Goal: Information Seeking & Learning: Learn about a topic

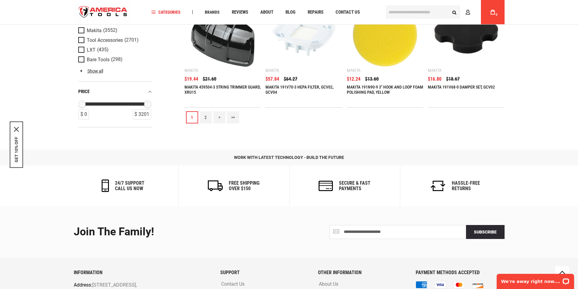
scroll to position [744, 0]
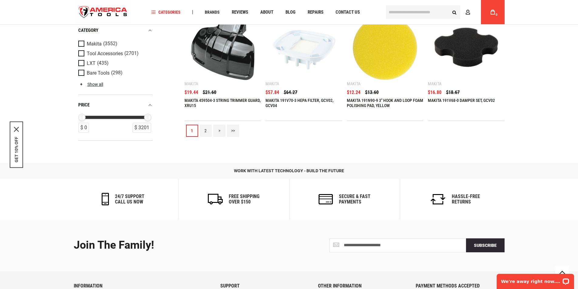
click at [218, 131] on link ">" at bounding box center [219, 131] width 12 height 12
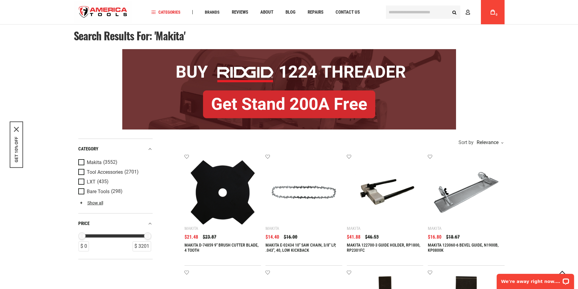
scroll to position [0, 0]
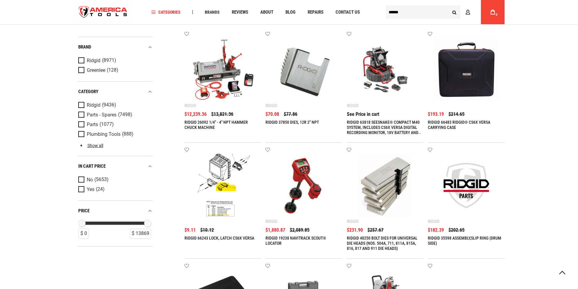
type input "**********"
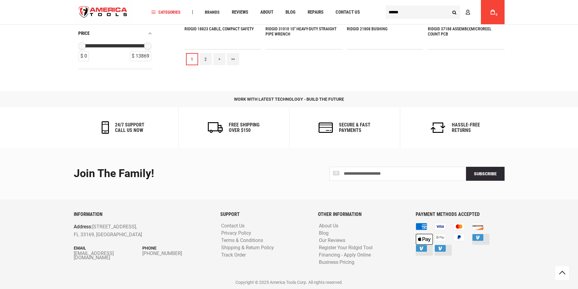
scroll to position [745, 0]
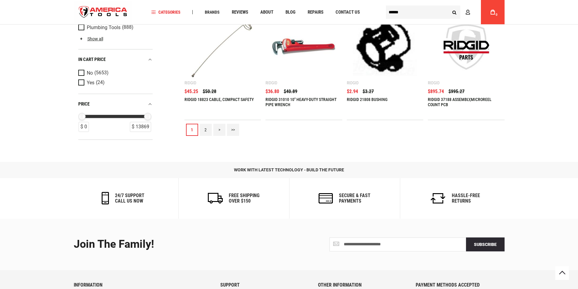
click at [219, 129] on link ">" at bounding box center [219, 130] width 12 height 12
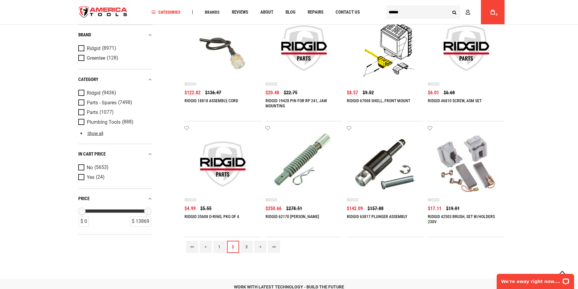
scroll to position [674, 0]
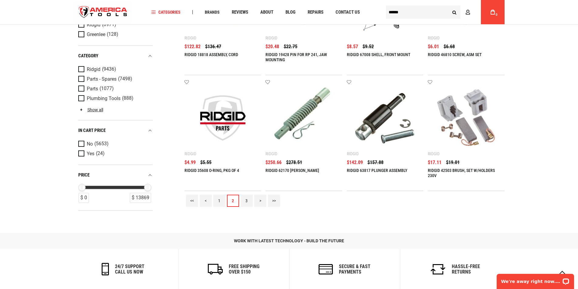
click at [260, 200] on link ">" at bounding box center [260, 201] width 12 height 12
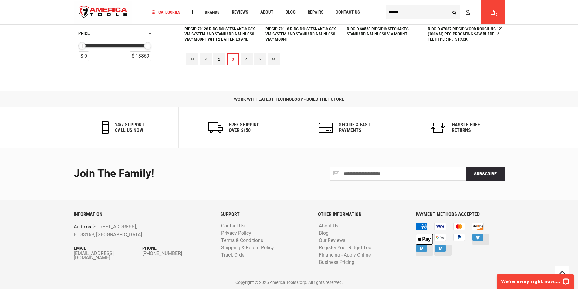
scroll to position [745, 0]
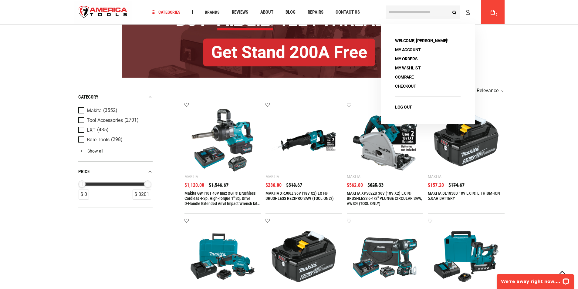
type input "**********"
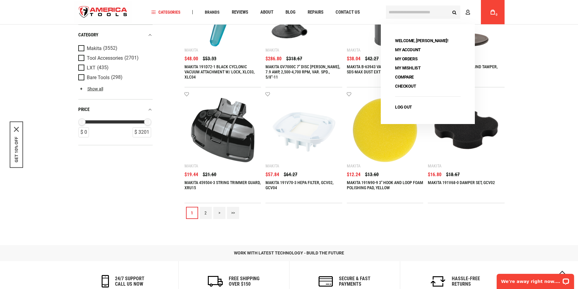
scroll to position [815, 0]
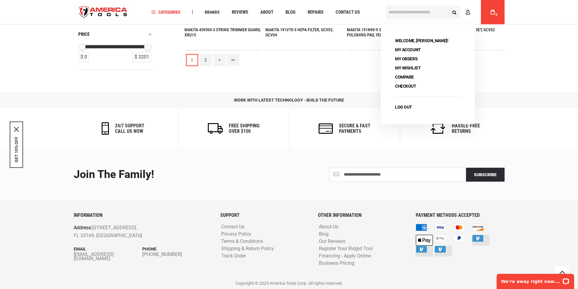
click at [219, 59] on link ">" at bounding box center [219, 60] width 12 height 12
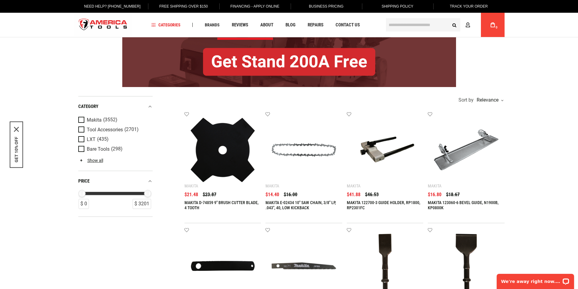
scroll to position [0, 0]
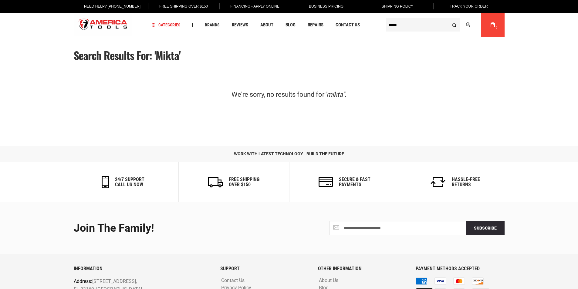
type input "**********"
click at [407, 25] on input "*****" at bounding box center [423, 24] width 74 height 13
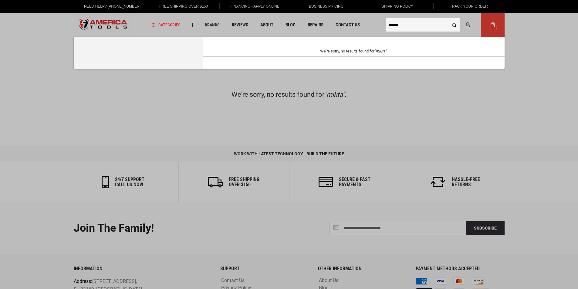
type input "******"
click at [449, 19] on button "Search" at bounding box center [455, 25] width 12 height 12
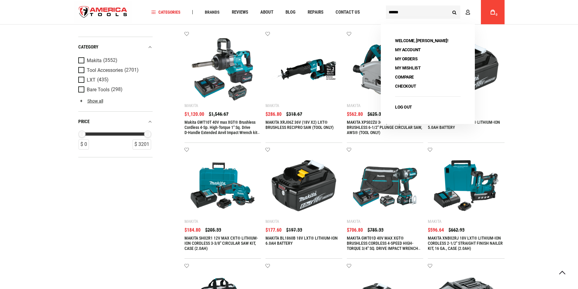
type input "**********"
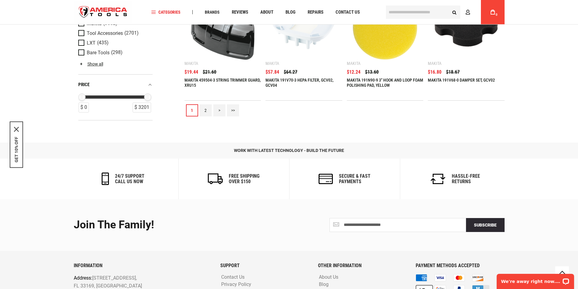
scroll to position [744, 0]
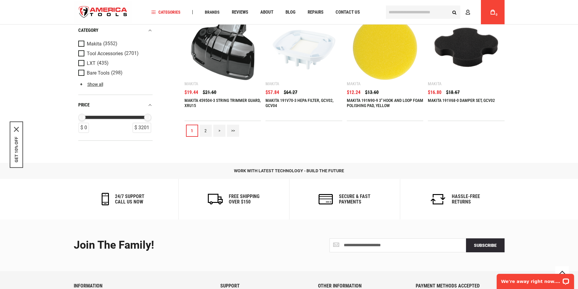
click at [217, 130] on link ">" at bounding box center [219, 131] width 12 height 12
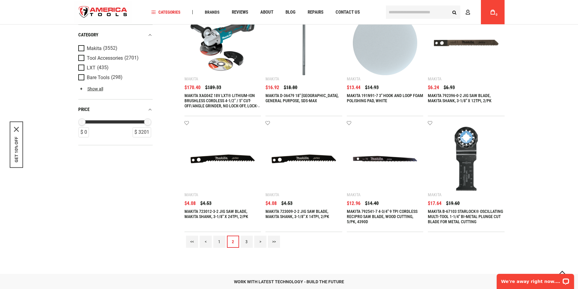
scroll to position [637, 0]
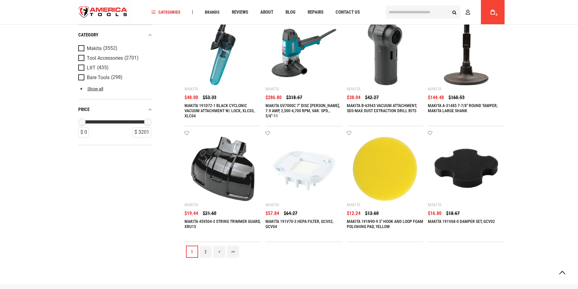
scroll to position [602, 0]
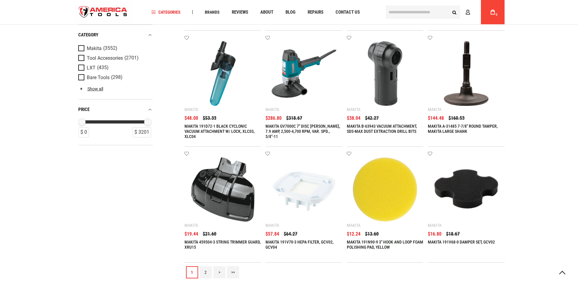
type input "**********"
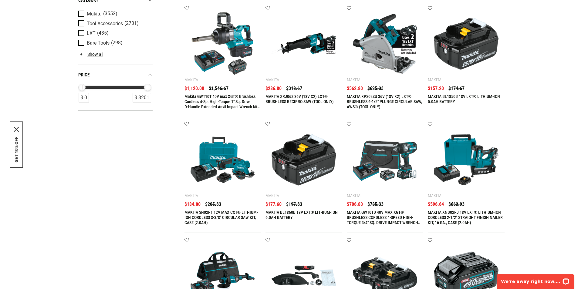
scroll to position [0, 0]
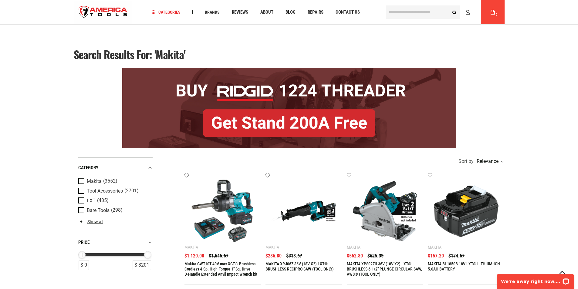
scroll to position [142, 0]
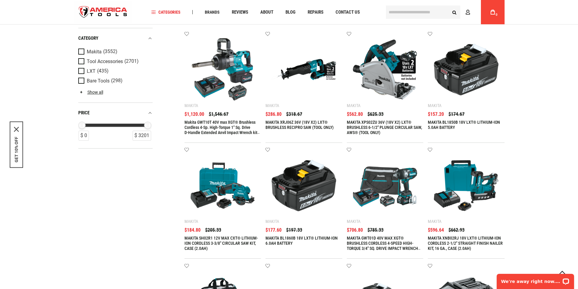
type input "**********"
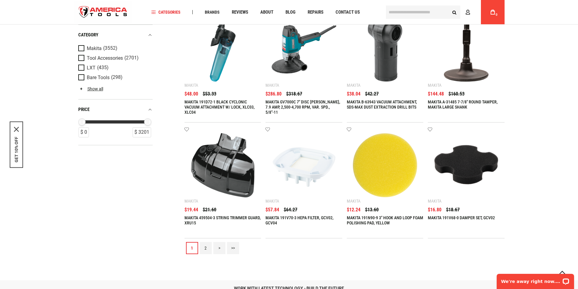
scroll to position [673, 0]
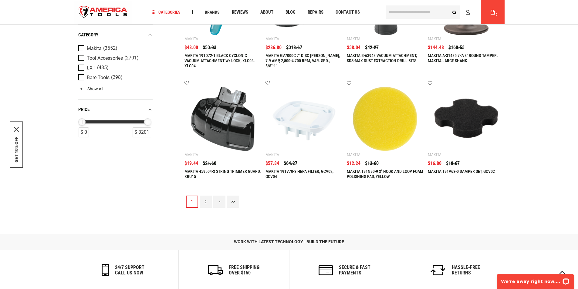
click at [206, 202] on link "2" at bounding box center [206, 202] width 12 height 12
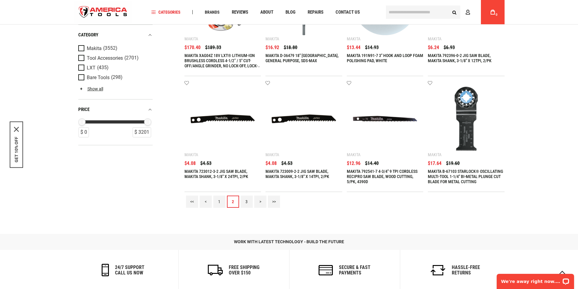
click at [246, 202] on link "3" at bounding box center [247, 202] width 12 height 12
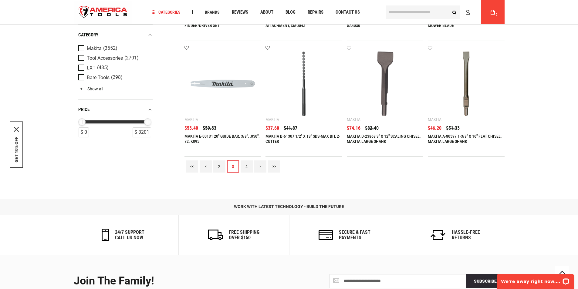
scroll to position [815, 0]
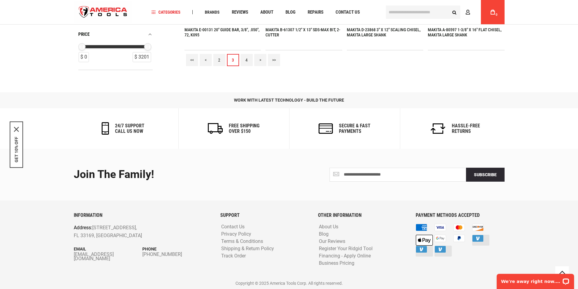
click at [246, 57] on link "4" at bounding box center [247, 60] width 12 height 12
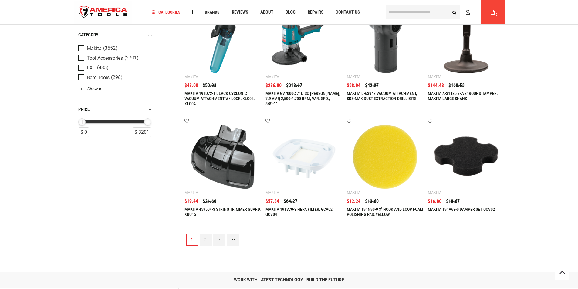
scroll to position [816, 0]
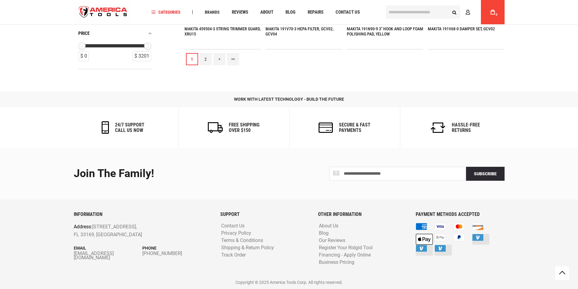
type input "**********"
click at [209, 60] on link "2" at bounding box center [206, 59] width 12 height 12
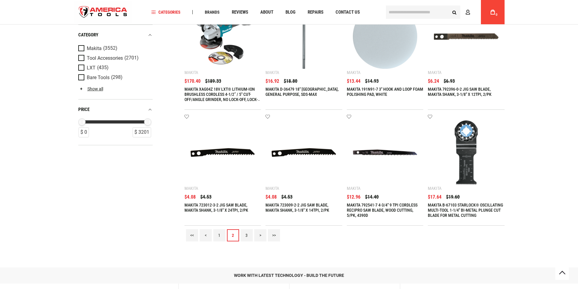
scroll to position [745, 0]
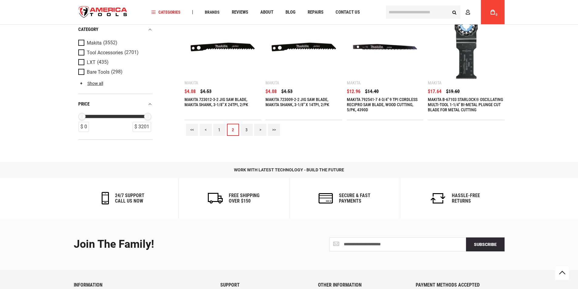
click at [246, 132] on link "3" at bounding box center [247, 130] width 12 height 12
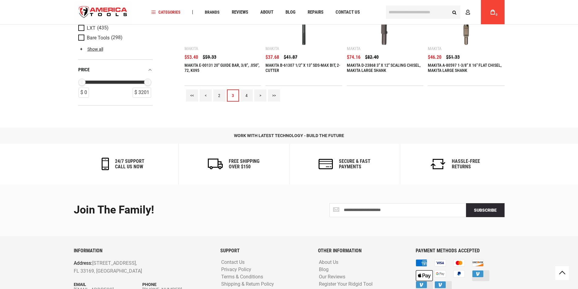
scroll to position [816, 0]
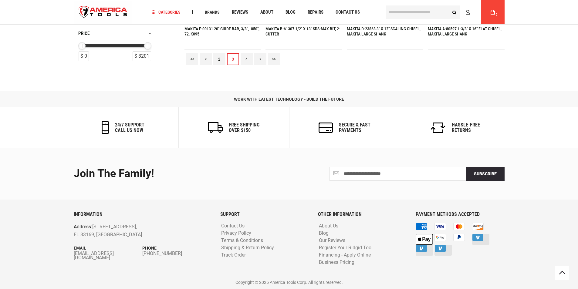
click at [247, 58] on link "4" at bounding box center [247, 59] width 12 height 12
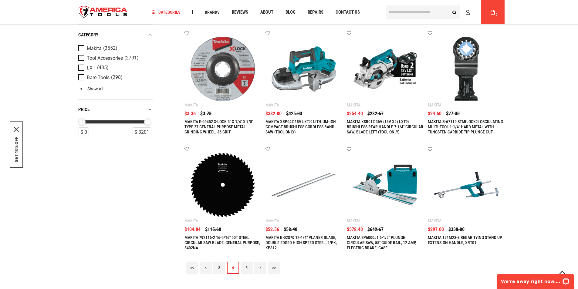
scroll to position [708, 0]
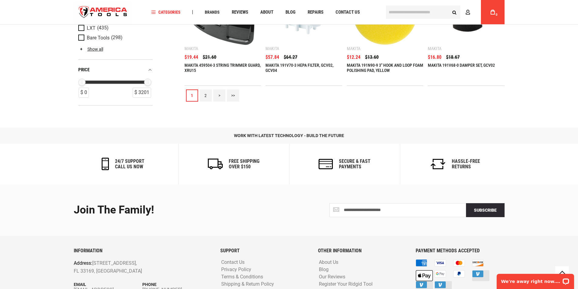
type input "**********"
click at [223, 96] on link ">" at bounding box center [219, 96] width 12 height 12
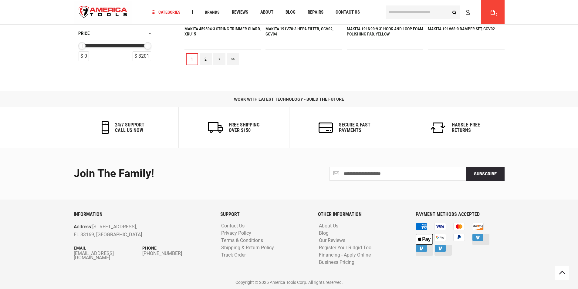
type input "**********"
click at [209, 57] on link "2" at bounding box center [206, 59] width 12 height 12
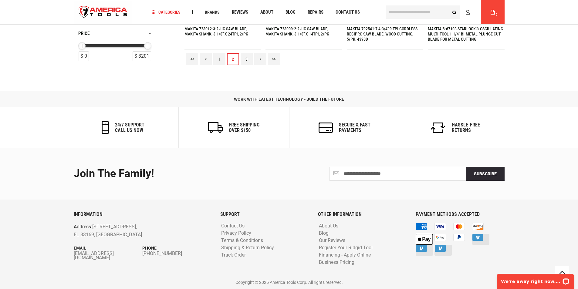
click at [245, 57] on link "3" at bounding box center [247, 59] width 12 height 12
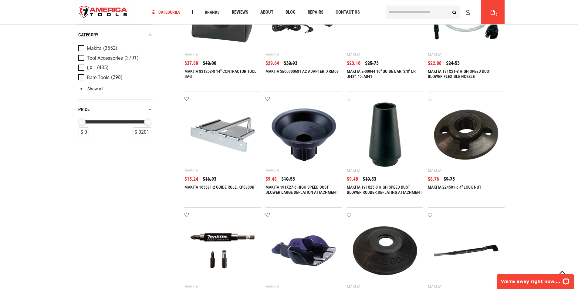
scroll to position [816, 0]
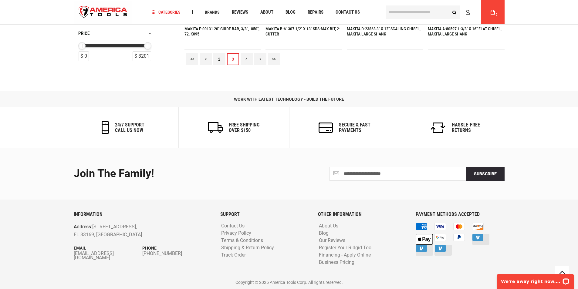
click at [245, 59] on link "4" at bounding box center [247, 59] width 12 height 12
click at [246, 60] on link "4" at bounding box center [247, 59] width 12 height 12
click at [262, 57] on link ">" at bounding box center [260, 59] width 12 height 12
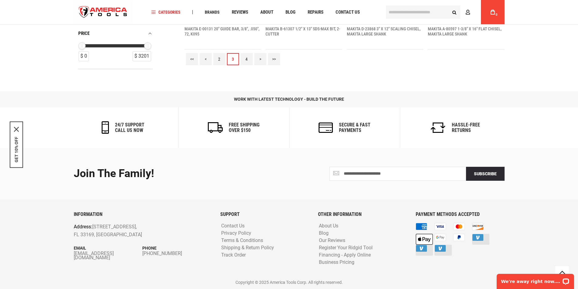
click at [248, 59] on link "4" at bounding box center [247, 59] width 12 height 12
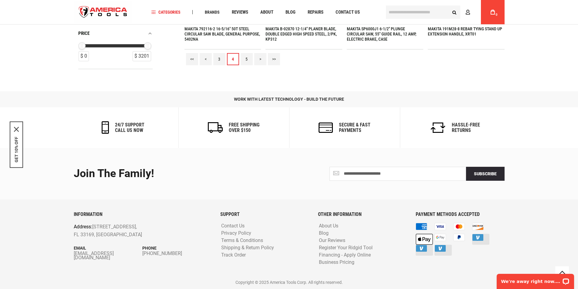
click at [244, 59] on link "5" at bounding box center [247, 59] width 12 height 12
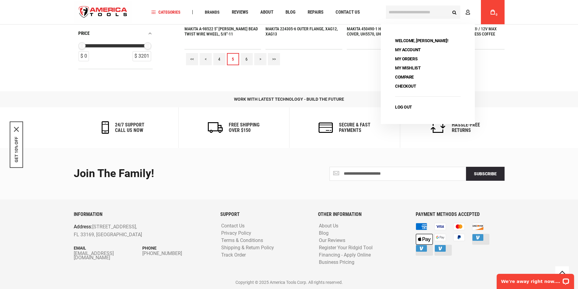
scroll to position [814, 0]
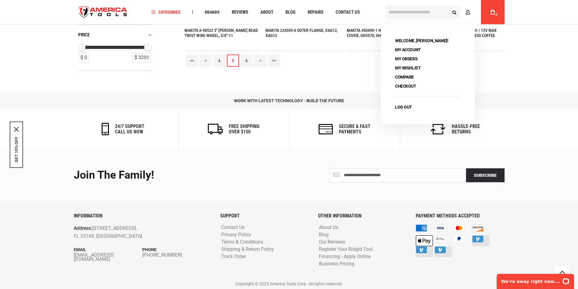
click at [263, 62] on link ">" at bounding box center [260, 61] width 12 height 12
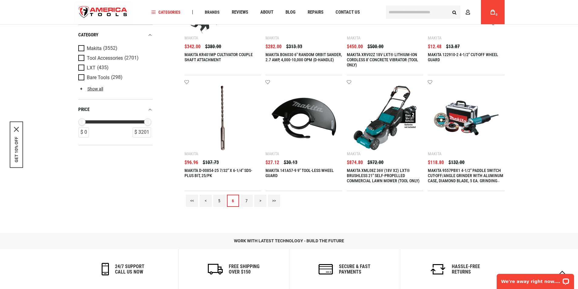
scroll to position [673, 0]
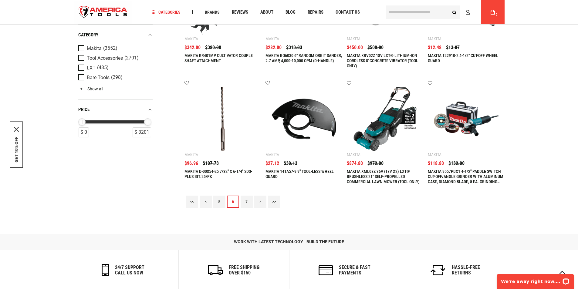
click at [246, 200] on link "7" at bounding box center [247, 202] width 12 height 12
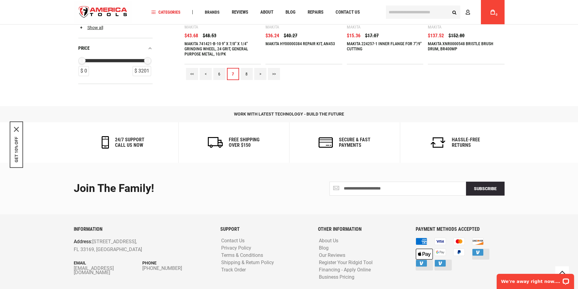
scroll to position [815, 0]
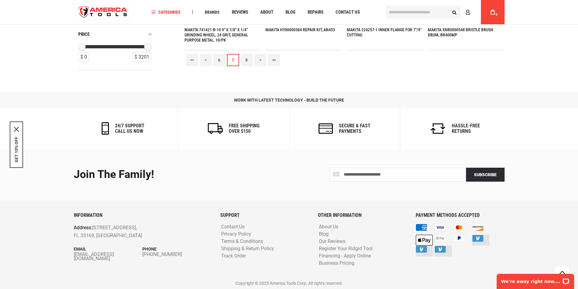
click at [249, 59] on link "8" at bounding box center [247, 60] width 12 height 12
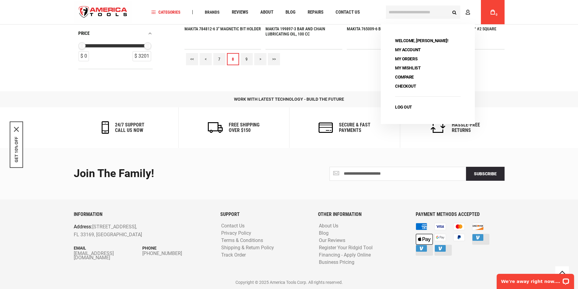
scroll to position [814, 0]
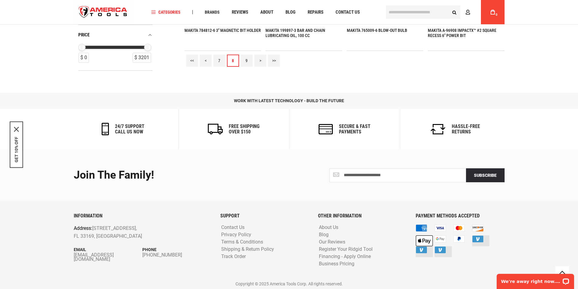
click at [249, 60] on link "9" at bounding box center [247, 61] width 12 height 12
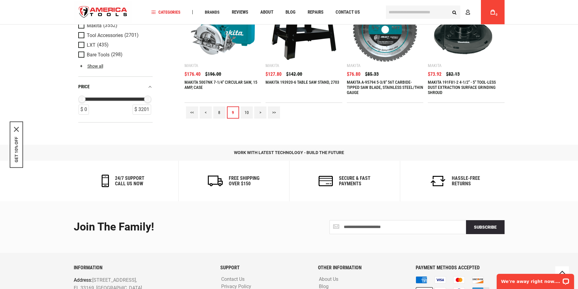
scroll to position [673, 0]
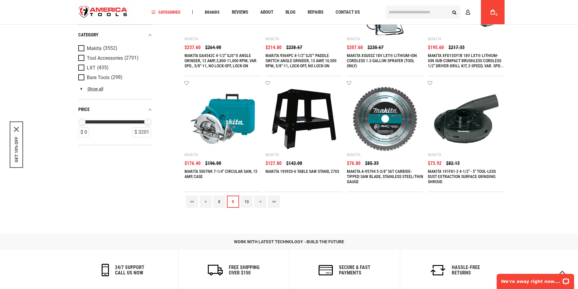
click at [246, 199] on link "10" at bounding box center [247, 202] width 12 height 12
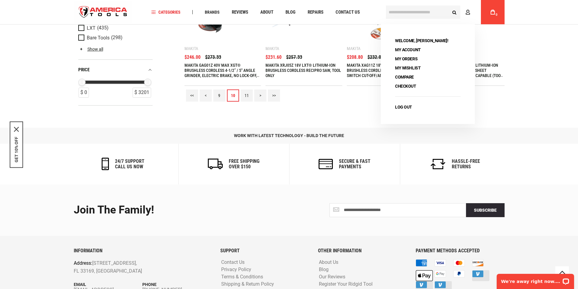
scroll to position [778, 0]
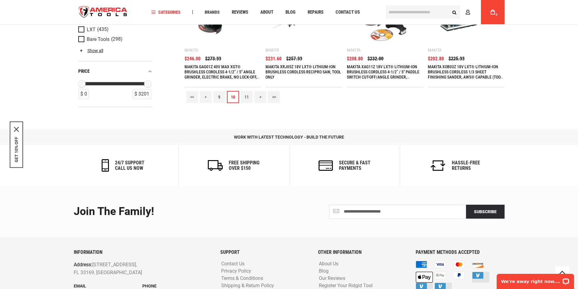
click at [246, 93] on link "11" at bounding box center [247, 97] width 12 height 12
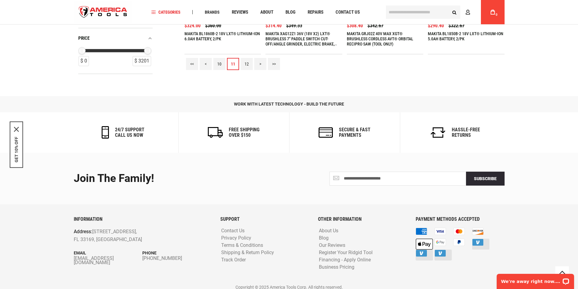
scroll to position [815, 0]
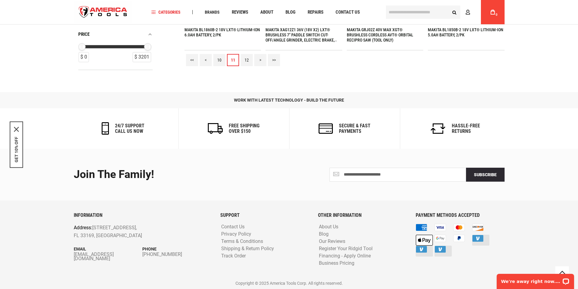
click at [247, 60] on link "12" at bounding box center [247, 60] width 12 height 12
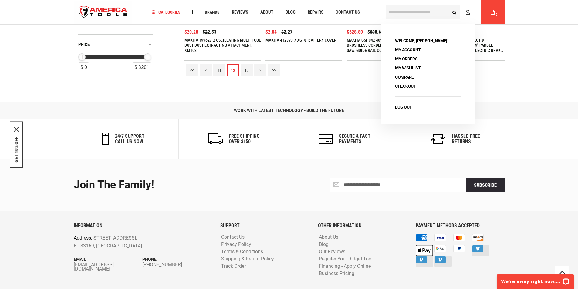
scroll to position [803, 0]
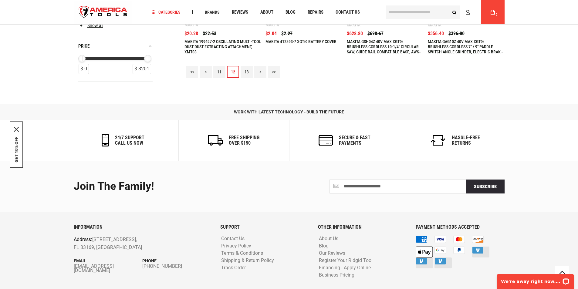
click at [245, 70] on link "13" at bounding box center [247, 72] width 12 height 12
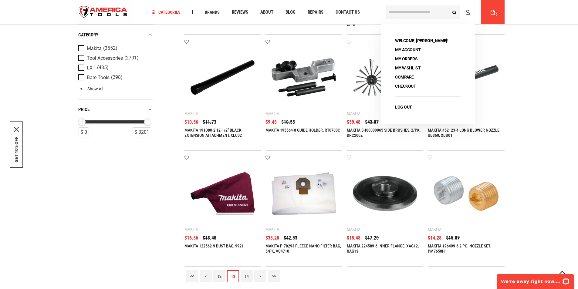
scroll to position [815, 0]
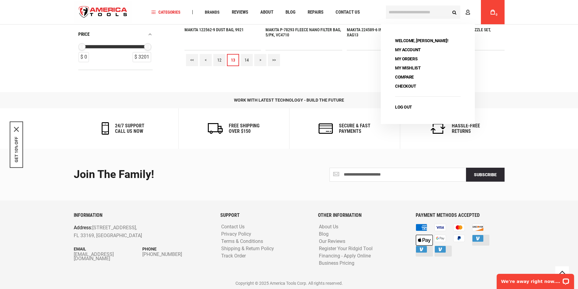
click at [248, 59] on link "14" at bounding box center [247, 60] width 12 height 12
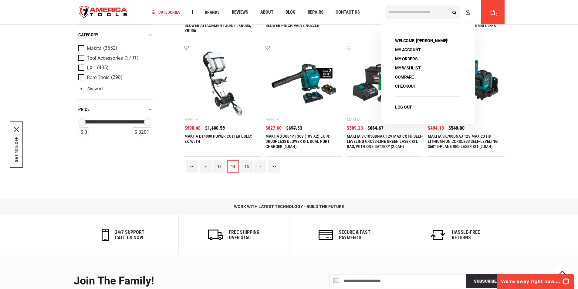
scroll to position [707, 0]
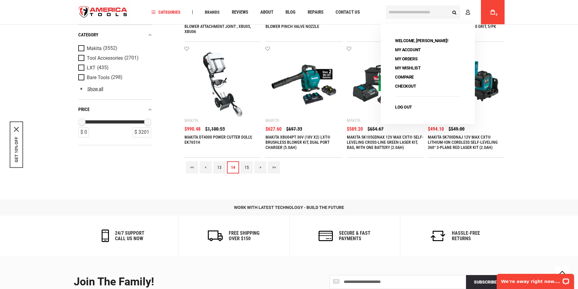
click at [247, 164] on link "15" at bounding box center [247, 167] width 12 height 12
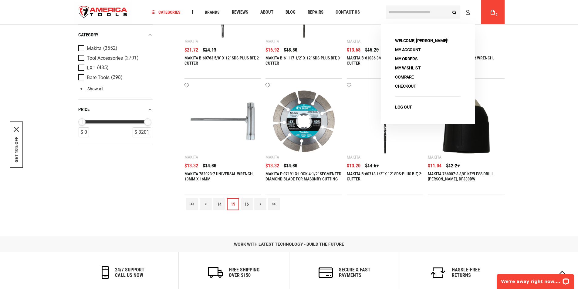
scroll to position [815, 0]
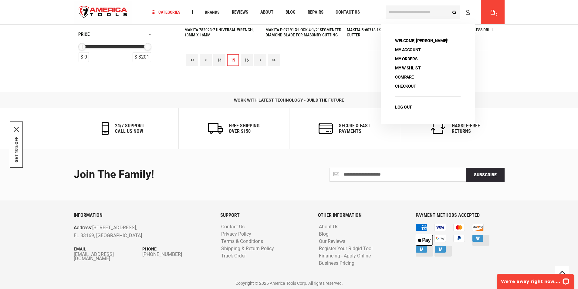
click at [246, 62] on link "16" at bounding box center [247, 60] width 12 height 12
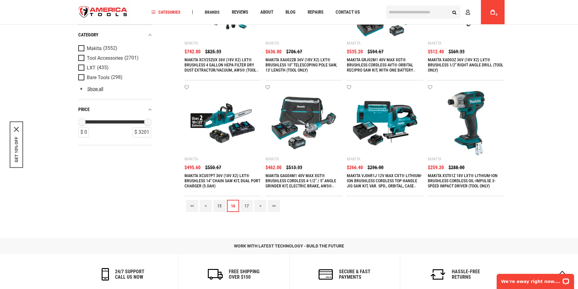
scroll to position [779, 0]
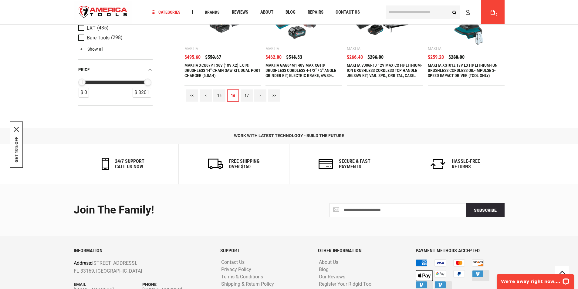
click at [247, 90] on link "17" at bounding box center [247, 96] width 12 height 12
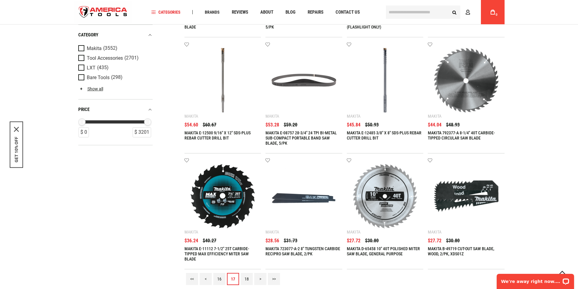
scroll to position [745, 0]
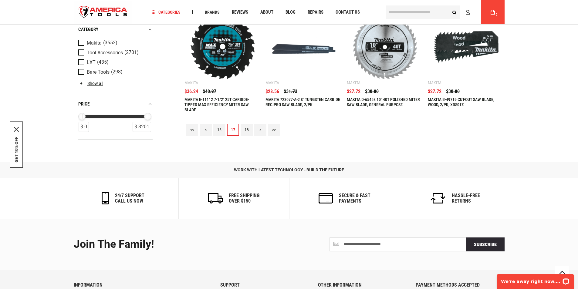
click at [245, 125] on link "18" at bounding box center [247, 130] width 12 height 12
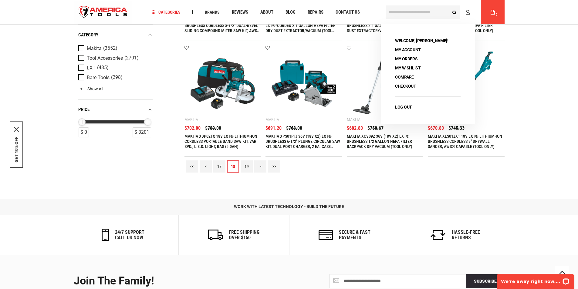
scroll to position [707, 0]
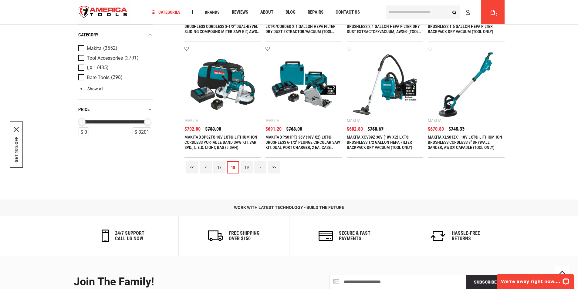
click at [246, 166] on link "19" at bounding box center [247, 167] width 12 height 12
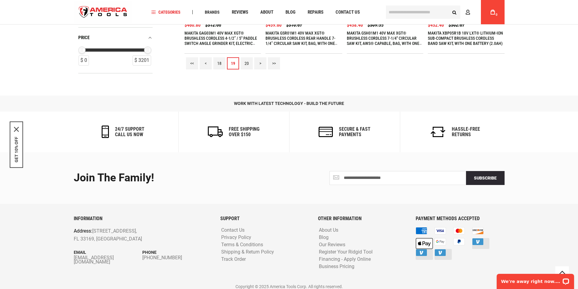
scroll to position [815, 0]
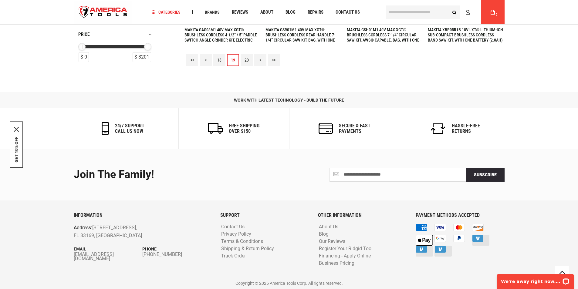
click at [246, 58] on link "20" at bounding box center [247, 60] width 12 height 12
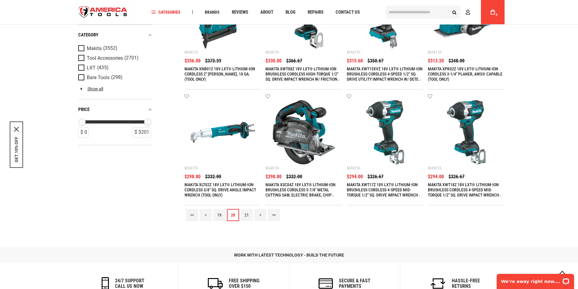
scroll to position [673, 0]
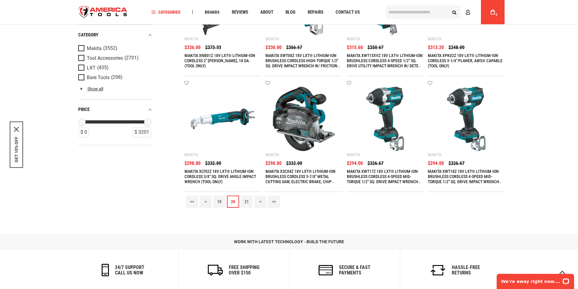
click at [248, 199] on link "21" at bounding box center [247, 202] width 12 height 12
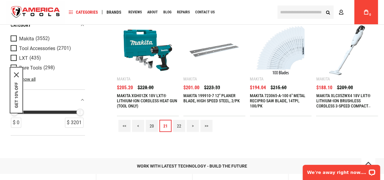
scroll to position [728, 0]
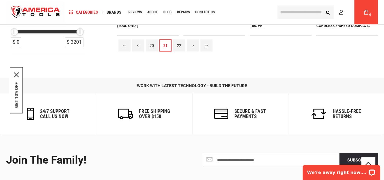
click at [180, 40] on link "22" at bounding box center [179, 45] width 12 height 12
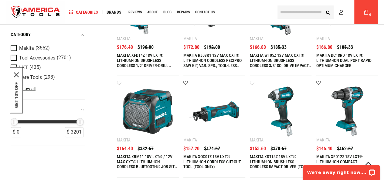
scroll to position [708, 0]
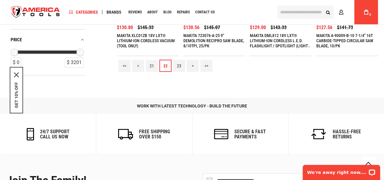
click at [178, 64] on link "23" at bounding box center [179, 66] width 12 height 12
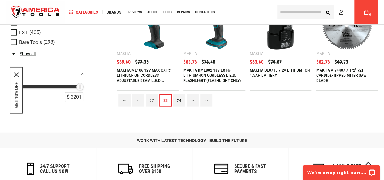
scroll to position [637, 0]
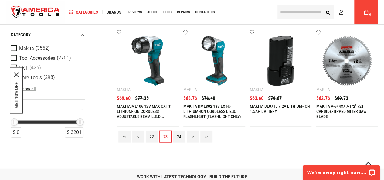
click at [178, 135] on link "24" at bounding box center [179, 137] width 12 height 12
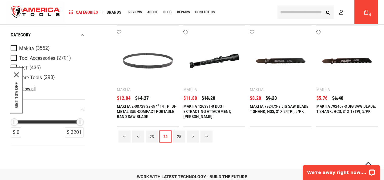
click at [177, 132] on link "25" at bounding box center [179, 137] width 12 height 12
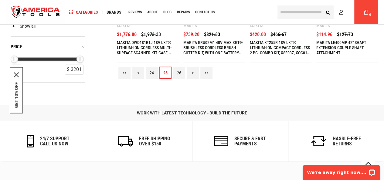
scroll to position [680, 0]
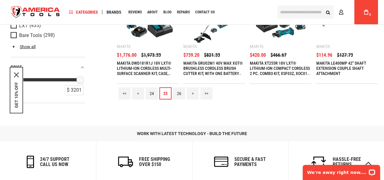
click at [178, 94] on link "26" at bounding box center [179, 93] width 12 height 12
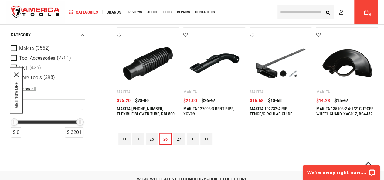
scroll to position [709, 0]
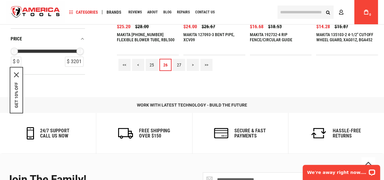
click at [179, 63] on link "27" at bounding box center [179, 65] width 12 height 12
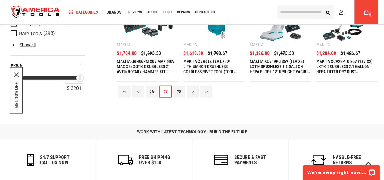
scroll to position [680, 0]
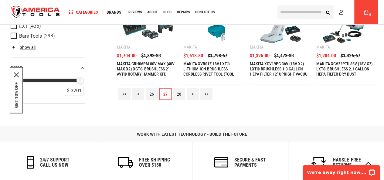
click at [182, 90] on link "28" at bounding box center [179, 94] width 12 height 12
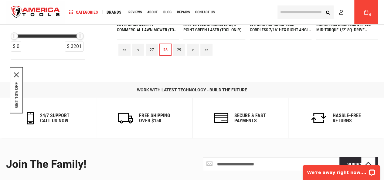
scroll to position [680, 0]
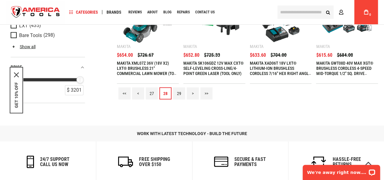
click at [178, 90] on link "29" at bounding box center [179, 93] width 12 height 12
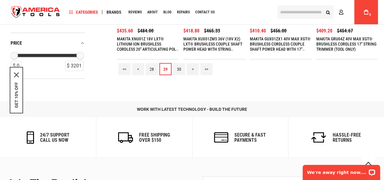
scroll to position [708, 0]
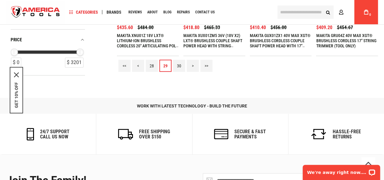
click at [181, 67] on link "30" at bounding box center [179, 66] width 12 height 12
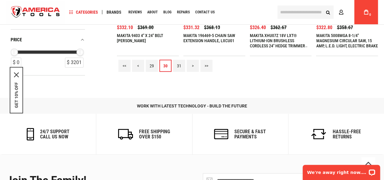
click at [178, 62] on link "31" at bounding box center [179, 66] width 12 height 12
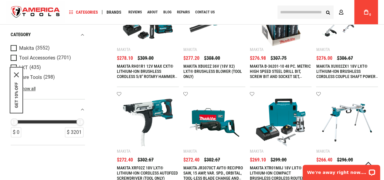
scroll to position [637, 0]
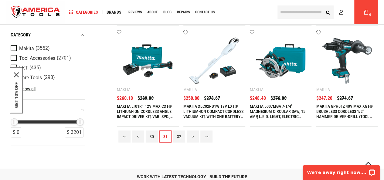
click at [179, 131] on link "32" at bounding box center [179, 137] width 12 height 12
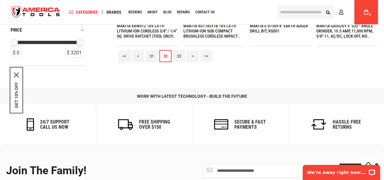
scroll to position [708, 0]
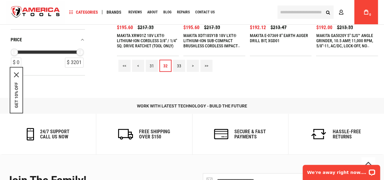
click at [178, 60] on link "33" at bounding box center [179, 66] width 12 height 12
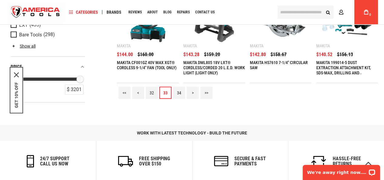
scroll to position [680, 0]
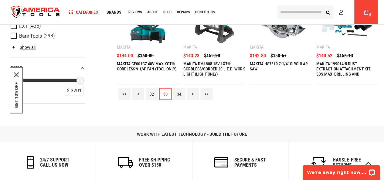
click at [180, 94] on link "34" at bounding box center [179, 94] width 12 height 12
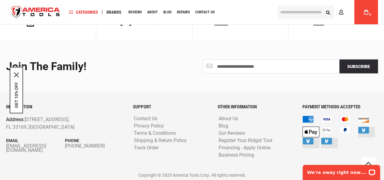
scroll to position [680, 0]
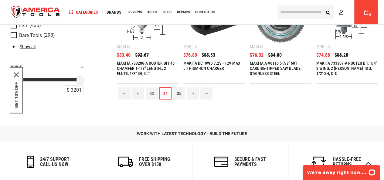
click at [178, 91] on link "35" at bounding box center [179, 93] width 12 height 12
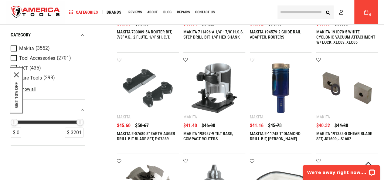
scroll to position [708, 0]
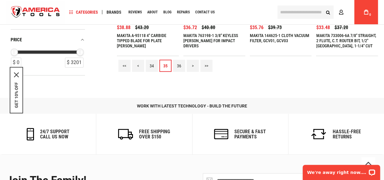
click at [181, 62] on link "36" at bounding box center [179, 66] width 12 height 12
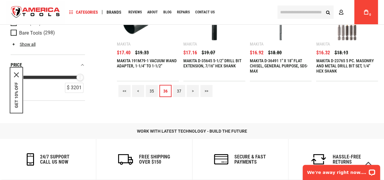
scroll to position [680, 0]
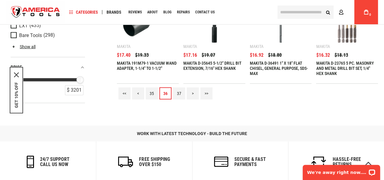
click at [179, 91] on link "37" at bounding box center [179, 93] width 12 height 12
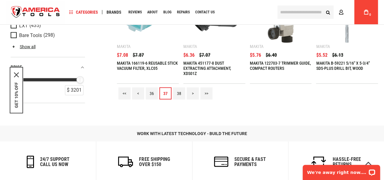
click at [178, 93] on link "38" at bounding box center [179, 93] width 12 height 12
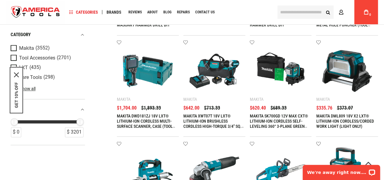
scroll to position [708, 0]
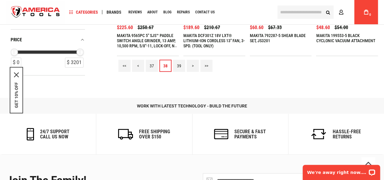
click at [178, 63] on link "39" at bounding box center [179, 66] width 12 height 12
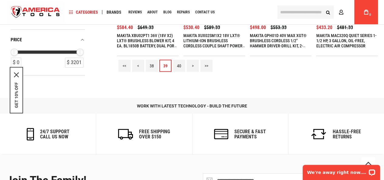
click at [178, 62] on link "40" at bounding box center [179, 66] width 12 height 12
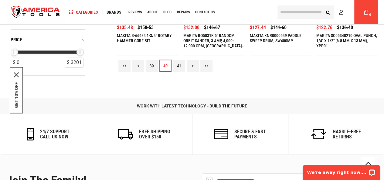
click at [180, 66] on link "41" at bounding box center [179, 66] width 12 height 12
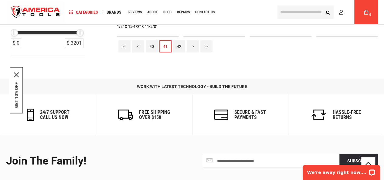
scroll to position [680, 0]
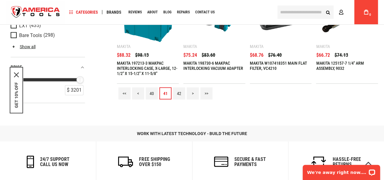
click at [179, 89] on link "42" at bounding box center [179, 93] width 12 height 12
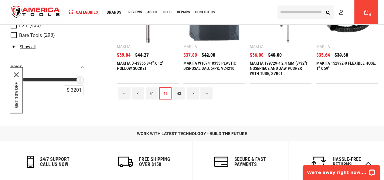
click at [180, 92] on link "43" at bounding box center [179, 93] width 12 height 12
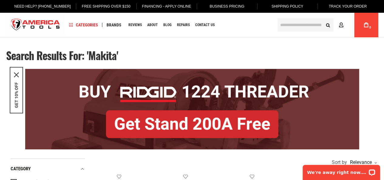
drag, startPoint x: 180, startPoint y: 92, endPoint x: 289, endPoint y: 56, distance: 114.9
click at [289, 56] on div "Search results for: 'makita'" at bounding box center [192, 57] width 372 height 16
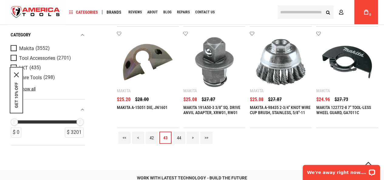
scroll to position [637, 0]
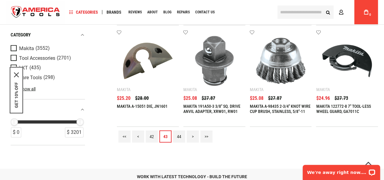
click at [181, 131] on link "44" at bounding box center [179, 137] width 12 height 12
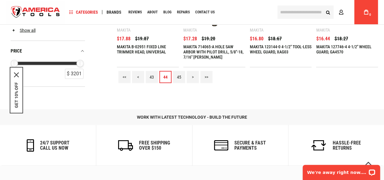
scroll to position [680, 0]
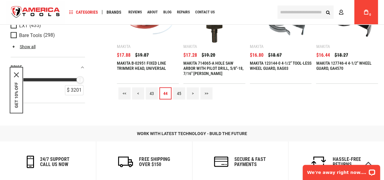
click at [179, 91] on link "45" at bounding box center [179, 93] width 12 height 12
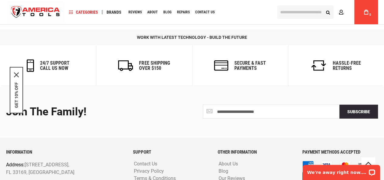
scroll to position [637, 0]
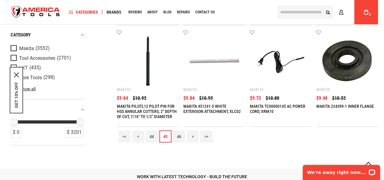
click at [178, 131] on link "46" at bounding box center [179, 137] width 12 height 12
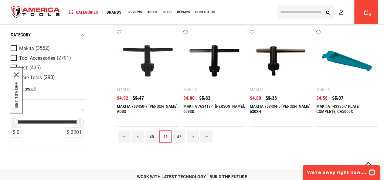
click at [179, 137] on link "47" at bounding box center [179, 137] width 12 height 12
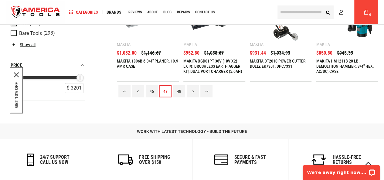
scroll to position [680, 0]
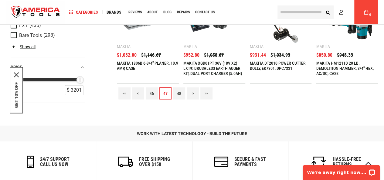
click at [180, 90] on link "48" at bounding box center [179, 93] width 12 height 12
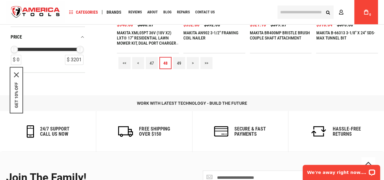
scroll to position [708, 0]
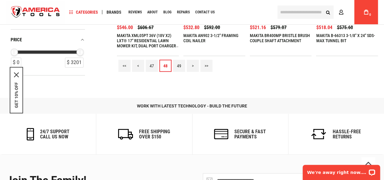
click at [180, 62] on link "49" at bounding box center [179, 66] width 12 height 12
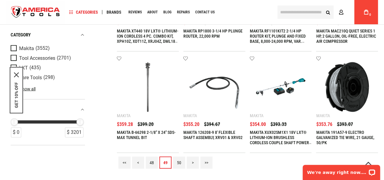
scroll to position [609, 0]
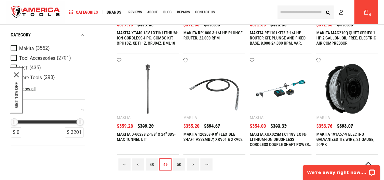
click at [180, 162] on link "50" at bounding box center [179, 164] width 12 height 12
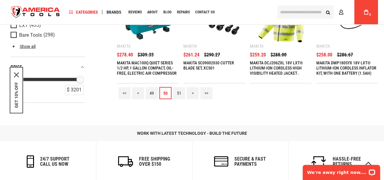
scroll to position [680, 0]
click at [181, 93] on link "51" at bounding box center [179, 93] width 12 height 12
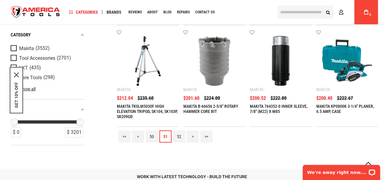
scroll to position [636, 0]
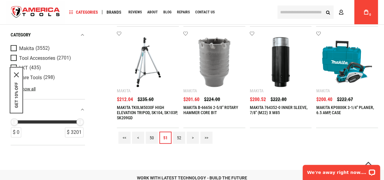
click at [180, 137] on link "52" at bounding box center [179, 138] width 12 height 12
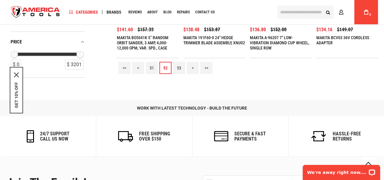
scroll to position [705, 0]
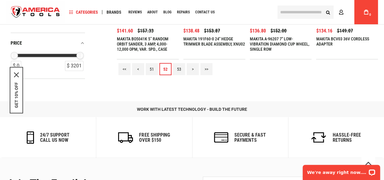
click at [177, 66] on link "53" at bounding box center [179, 69] width 12 height 12
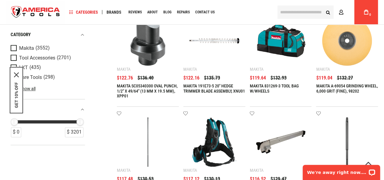
scroll to position [708, 0]
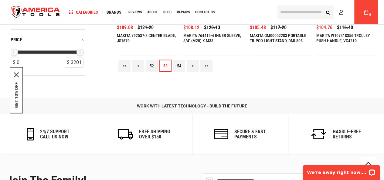
click at [179, 57] on div "<< < 52 53 54 > >>" at bounding box center [247, 65] width 261 height 19
click at [181, 60] on link "54" at bounding box center [179, 66] width 12 height 12
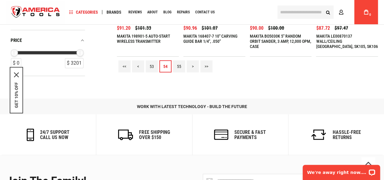
scroll to position [706, 0]
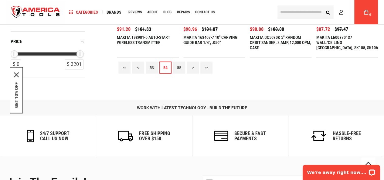
click at [178, 66] on link "55" at bounding box center [179, 68] width 12 height 12
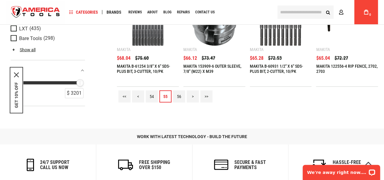
scroll to position [637, 0]
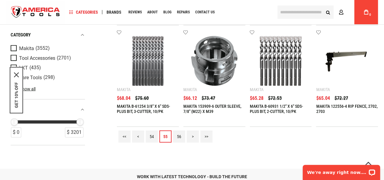
click at [178, 131] on link "56" at bounding box center [179, 137] width 12 height 12
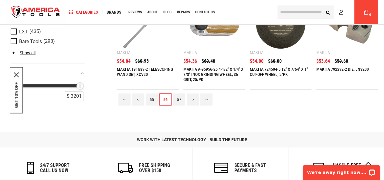
scroll to position [680, 0]
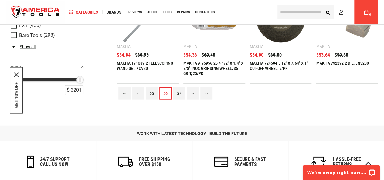
click at [178, 91] on link "57" at bounding box center [179, 93] width 12 height 12
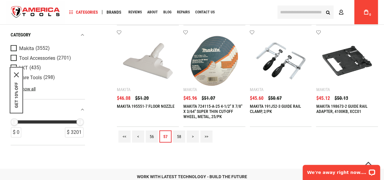
scroll to position [636, 0]
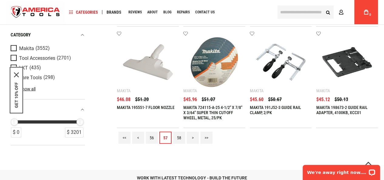
click at [179, 136] on link "58" at bounding box center [179, 138] width 12 height 12
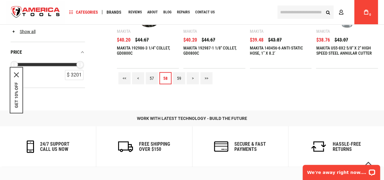
scroll to position [708, 0]
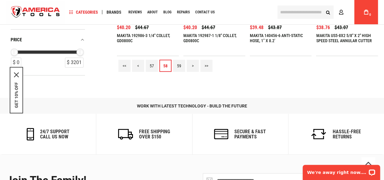
click at [178, 63] on link "59" at bounding box center [179, 66] width 12 height 12
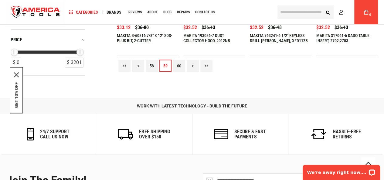
click at [178, 65] on link "60" at bounding box center [179, 66] width 12 height 12
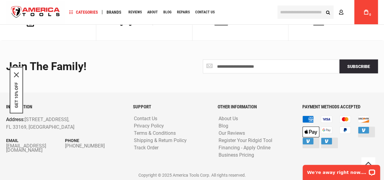
scroll to position [680, 0]
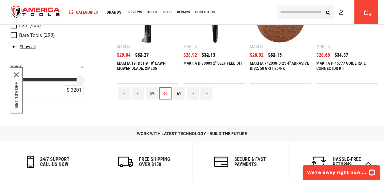
click at [182, 89] on link "61" at bounding box center [179, 93] width 12 height 12
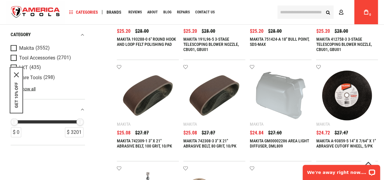
scroll to position [637, 0]
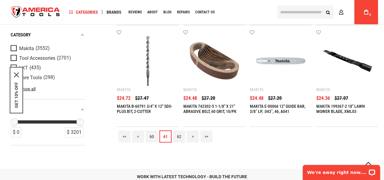
click at [181, 133] on link "62" at bounding box center [179, 137] width 12 height 12
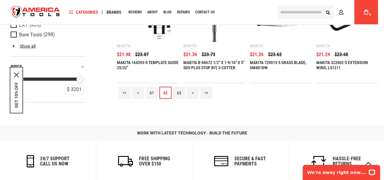
scroll to position [680, 0]
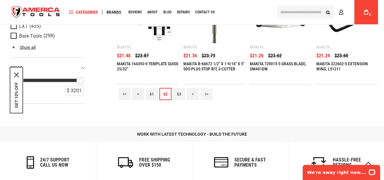
click at [178, 90] on link "63" at bounding box center [179, 94] width 12 height 12
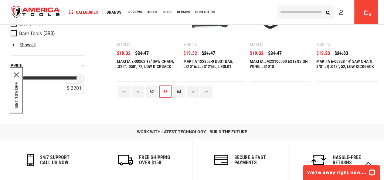
scroll to position [681, 0]
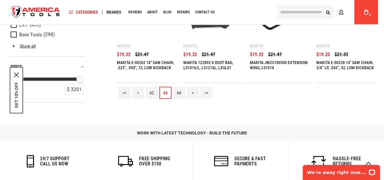
click at [182, 89] on link "64" at bounding box center [179, 93] width 12 height 12
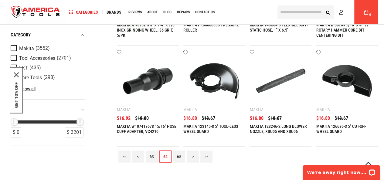
scroll to position [708, 0]
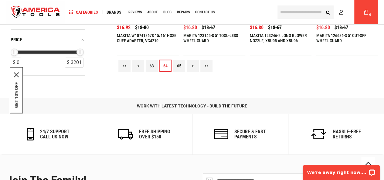
click at [180, 60] on link "65" at bounding box center [179, 66] width 12 height 12
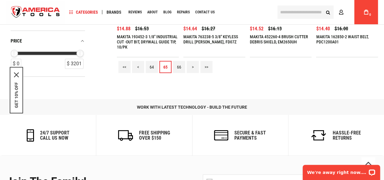
click at [178, 66] on link "66" at bounding box center [179, 67] width 12 height 12
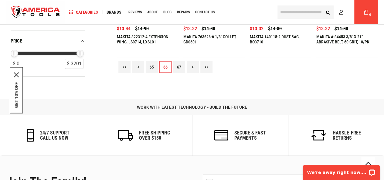
click at [179, 63] on link "67" at bounding box center [179, 67] width 12 height 12
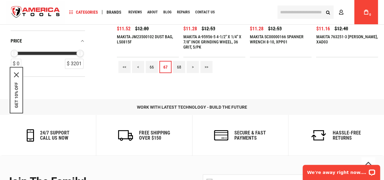
click at [178, 66] on link "68" at bounding box center [179, 67] width 12 height 12
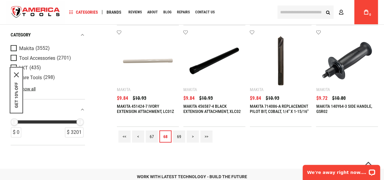
scroll to position [636, 0]
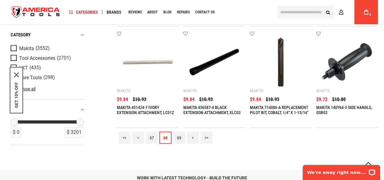
click at [181, 137] on link "69" at bounding box center [179, 138] width 12 height 12
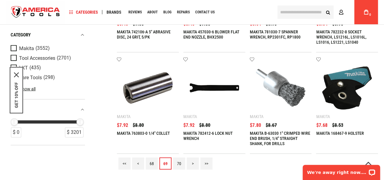
scroll to position [609, 0]
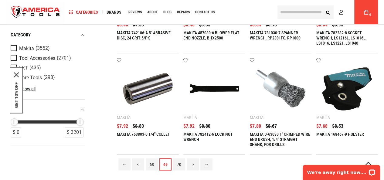
click at [180, 164] on link "70" at bounding box center [179, 164] width 12 height 12
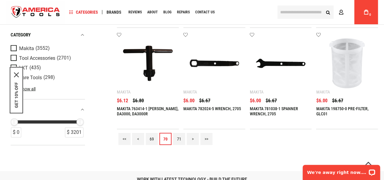
scroll to position [637, 0]
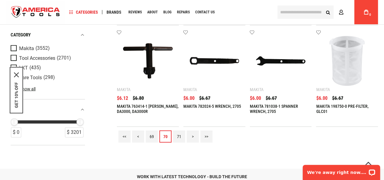
click at [183, 134] on link "71" at bounding box center [179, 137] width 12 height 12
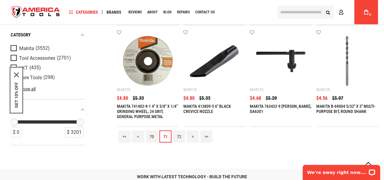
click at [178, 137] on link "72" at bounding box center [179, 137] width 12 height 12
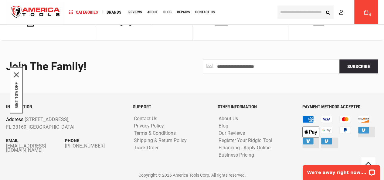
scroll to position [680, 0]
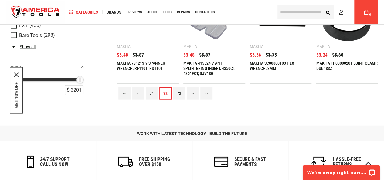
click at [183, 88] on link "73" at bounding box center [179, 93] width 12 height 12
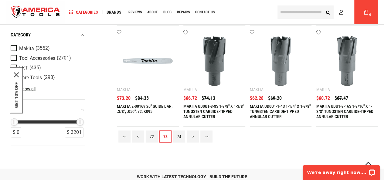
scroll to position [636, 0]
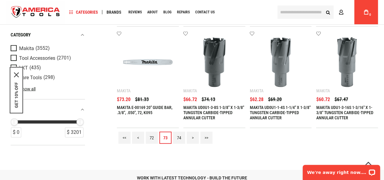
click at [181, 135] on link "74" at bounding box center [179, 138] width 12 height 12
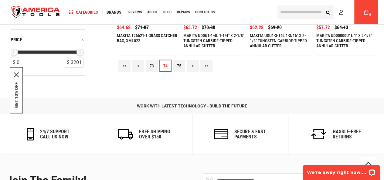
scroll to position [707, 0]
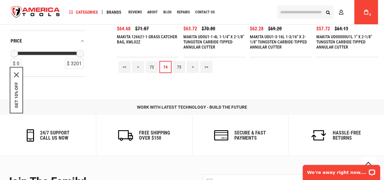
click at [180, 64] on link "75" at bounding box center [179, 67] width 12 height 12
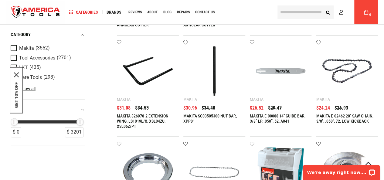
scroll to position [637, 0]
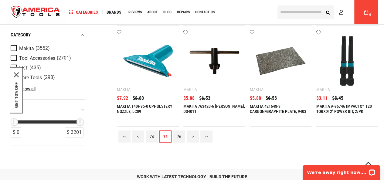
click at [178, 134] on link "76" at bounding box center [179, 137] width 12 height 12
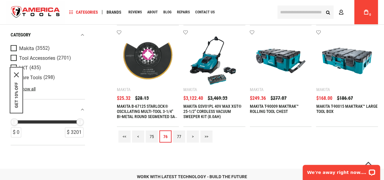
click at [178, 136] on link "77" at bounding box center [179, 137] width 12 height 12
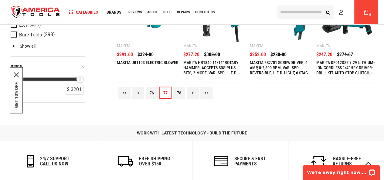
scroll to position [680, 0]
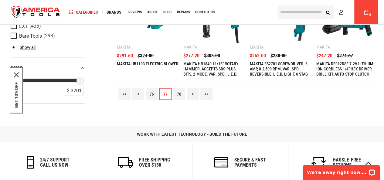
click at [182, 90] on link "78" at bounding box center [179, 94] width 12 height 12
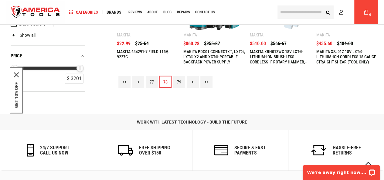
scroll to position [637, 0]
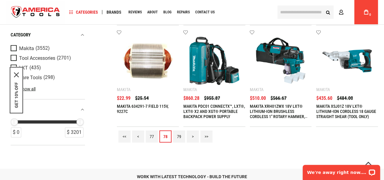
click at [178, 134] on link "79" at bounding box center [179, 137] width 12 height 12
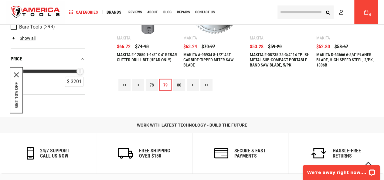
scroll to position [680, 0]
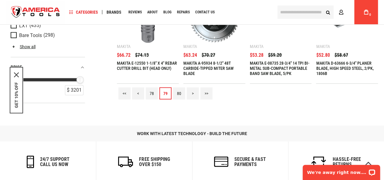
click at [176, 93] on link "80" at bounding box center [179, 93] width 12 height 12
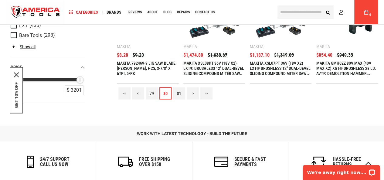
click at [180, 91] on link "81" at bounding box center [179, 93] width 12 height 12
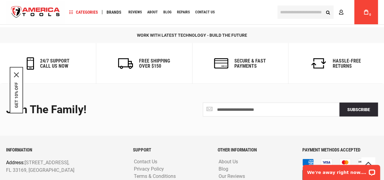
scroll to position [708, 0]
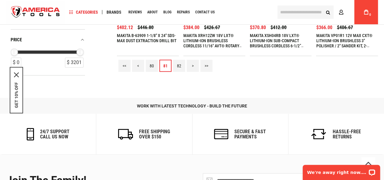
click at [179, 63] on link "82" at bounding box center [179, 66] width 12 height 12
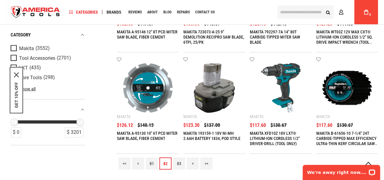
scroll to position [609, 0]
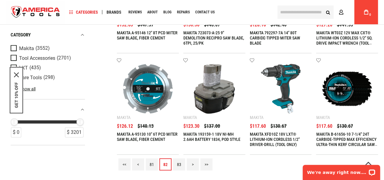
click at [179, 162] on link "83" at bounding box center [179, 164] width 12 height 12
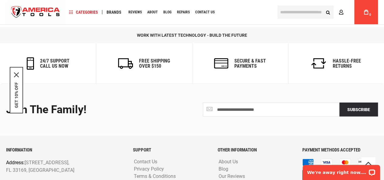
scroll to position [708, 0]
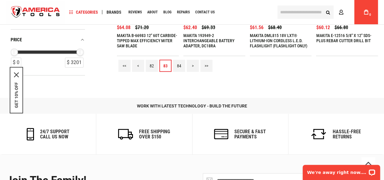
click at [179, 66] on link "84" at bounding box center [179, 66] width 12 height 12
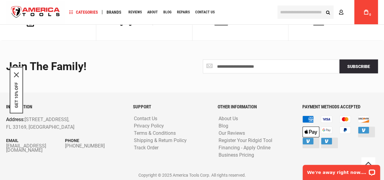
scroll to position [680, 0]
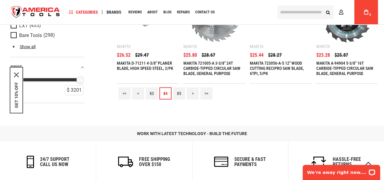
click at [178, 90] on link "85" at bounding box center [179, 93] width 12 height 12
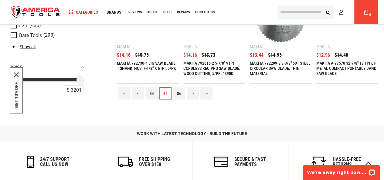
click at [178, 91] on link "86" at bounding box center [179, 93] width 12 height 12
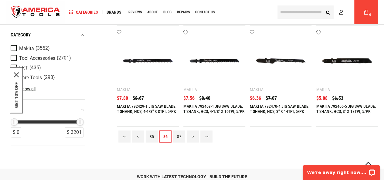
scroll to position [636, 0]
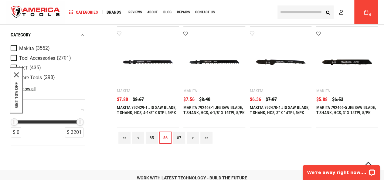
click at [178, 133] on link "87" at bounding box center [179, 138] width 12 height 12
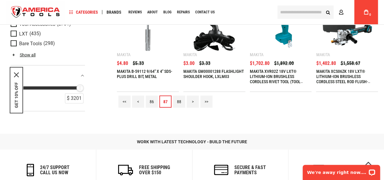
scroll to position [708, 0]
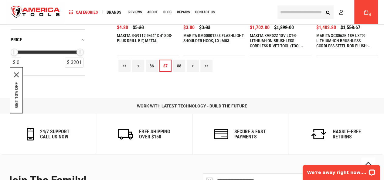
click at [179, 65] on link "88" at bounding box center [179, 66] width 12 height 12
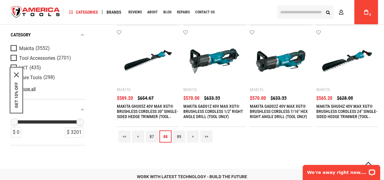
scroll to position [636, 0]
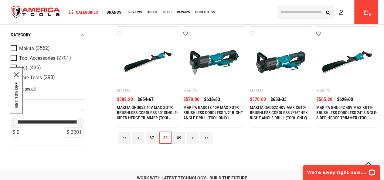
click at [178, 136] on link "89" at bounding box center [179, 138] width 12 height 12
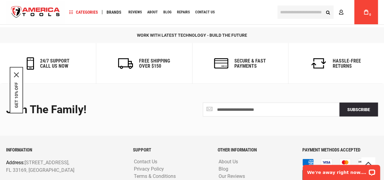
scroll to position [637, 0]
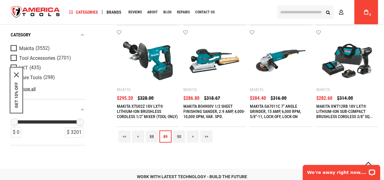
click at [179, 135] on link "90" at bounding box center [179, 137] width 12 height 12
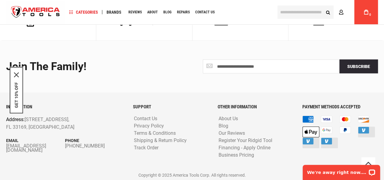
scroll to position [680, 0]
